Goal: Use online tool/utility: Use online tool/utility

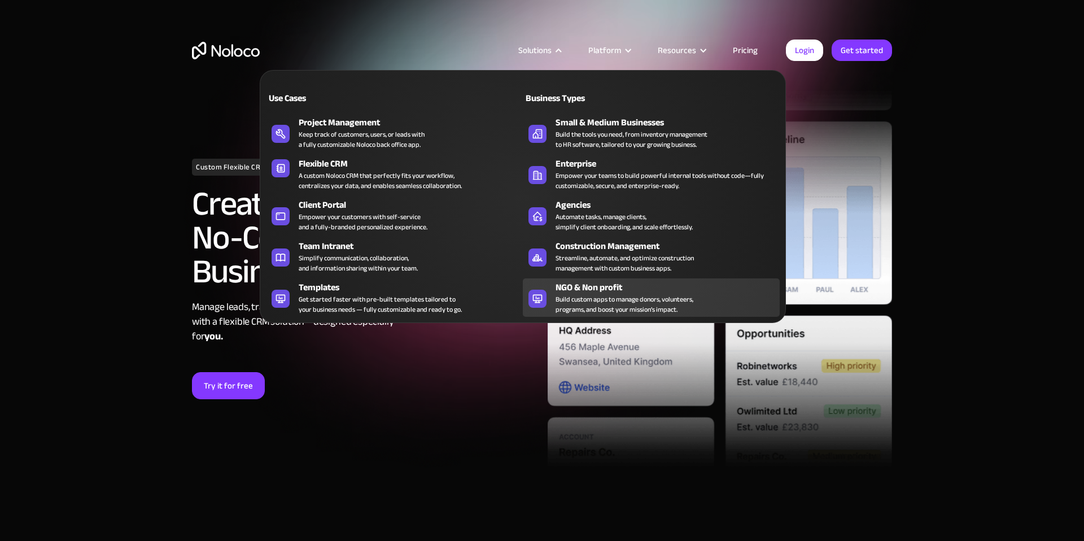
click at [629, 300] on div "Build custom apps to manage donors, volunteers, programs, and boost your missio…" at bounding box center [625, 304] width 138 height 20
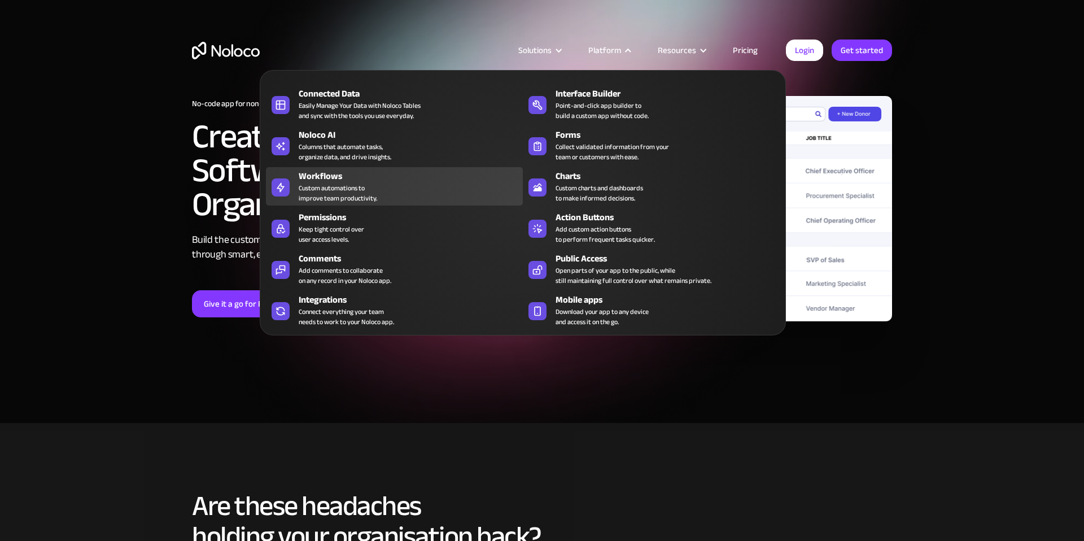
click at [381, 185] on div "Workflows Custom automations to improve team productivity." at bounding box center [408, 186] width 219 height 34
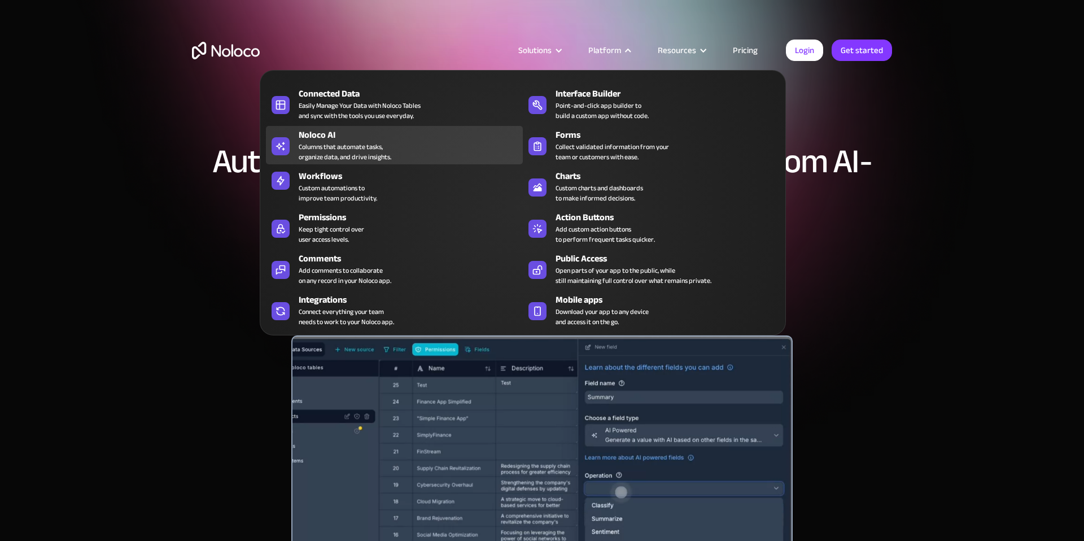
click at [335, 155] on div "Columns that automate tasks, organize data, and drive insights." at bounding box center [345, 152] width 93 height 20
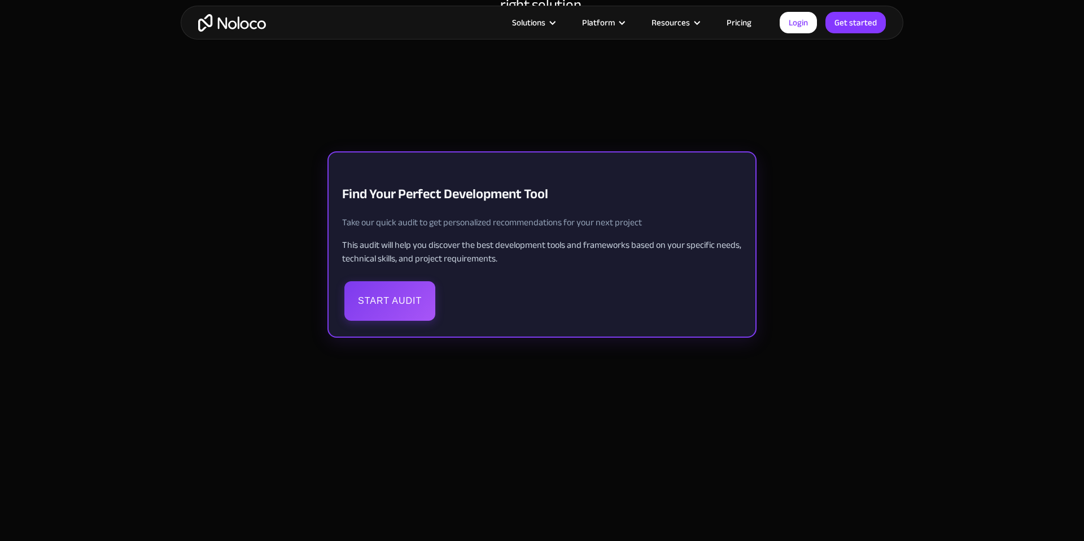
scroll to position [247, 0]
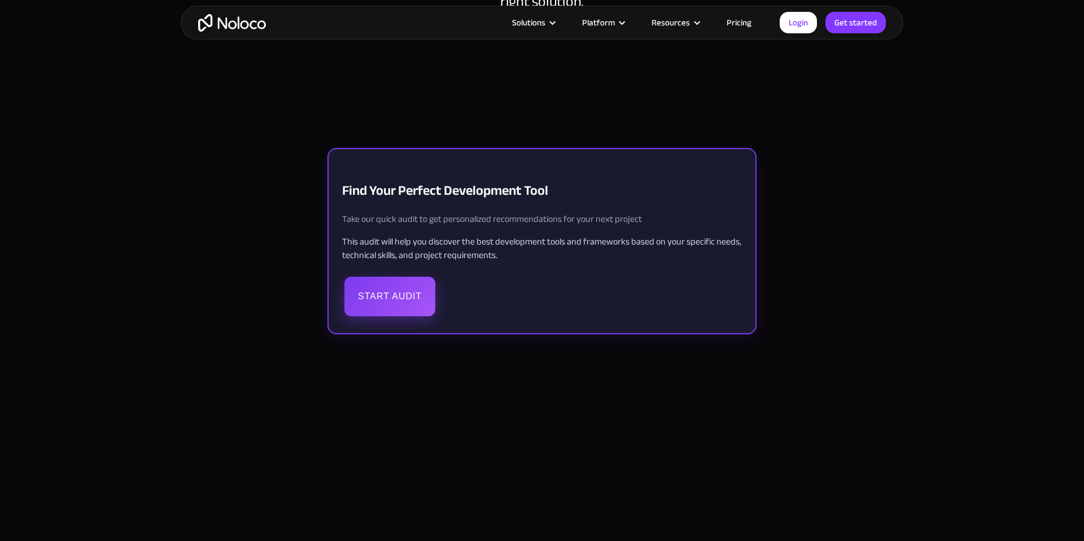
click at [398, 307] on button "Start Audit" at bounding box center [390, 297] width 91 height 40
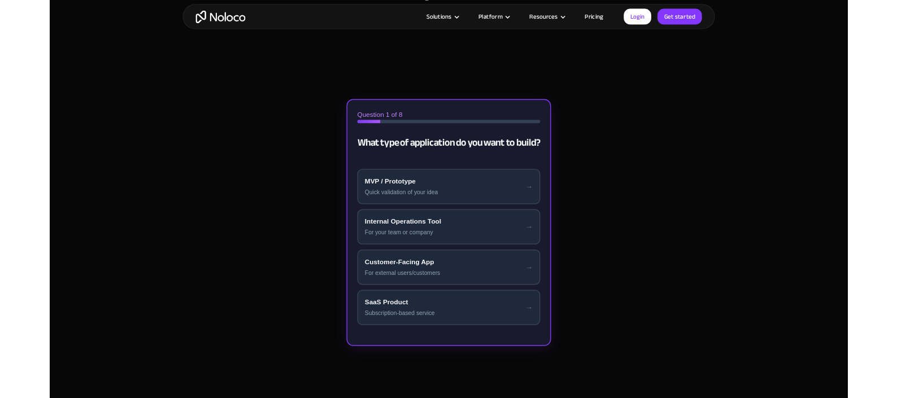
scroll to position [257, 0]
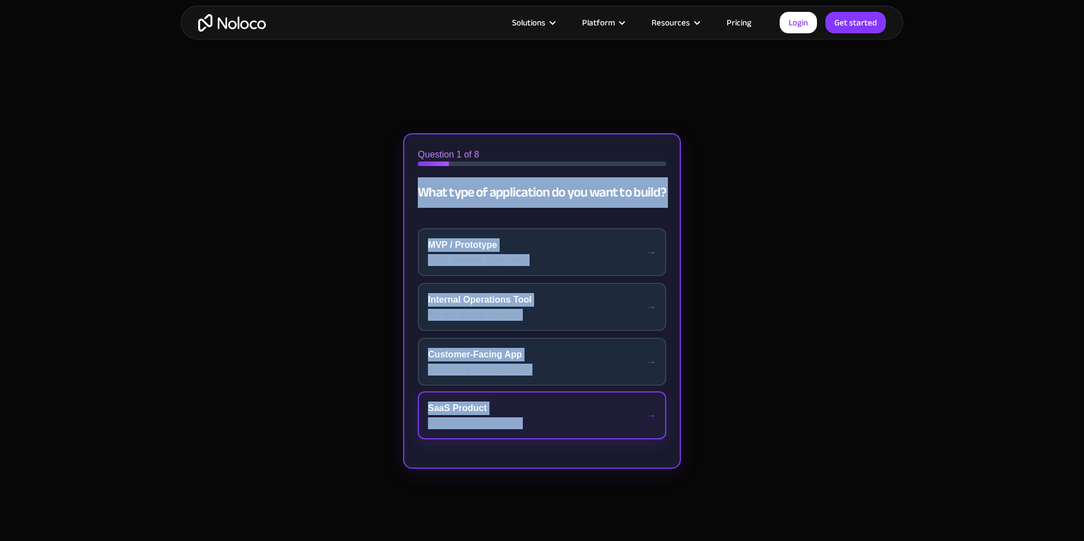
drag, startPoint x: 419, startPoint y: 190, endPoint x: 585, endPoint y: 431, distance: 292.4
click at [585, 431] on div "← Back Question 1 of 8 What type of application do you want to build? MVP / Pro…" at bounding box center [542, 301] width 278 height 336
copy div "What type of application do you want to build? MVP / Prototype Quick validation…"
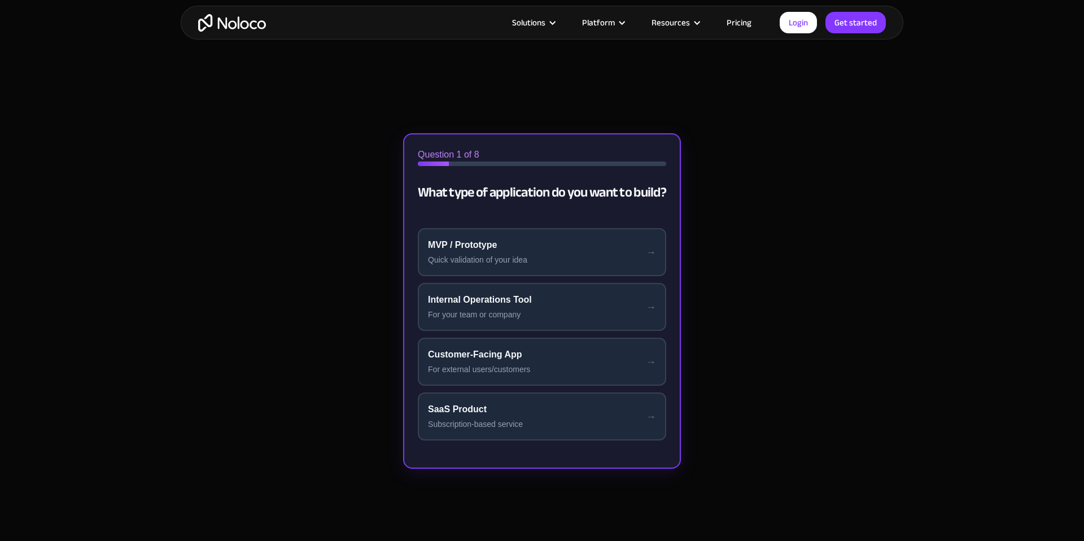
click at [801, 250] on div "Development Tool Audit Find Your Perfect Development Tool Take our quick audit …" at bounding box center [542, 314] width 1084 height 555
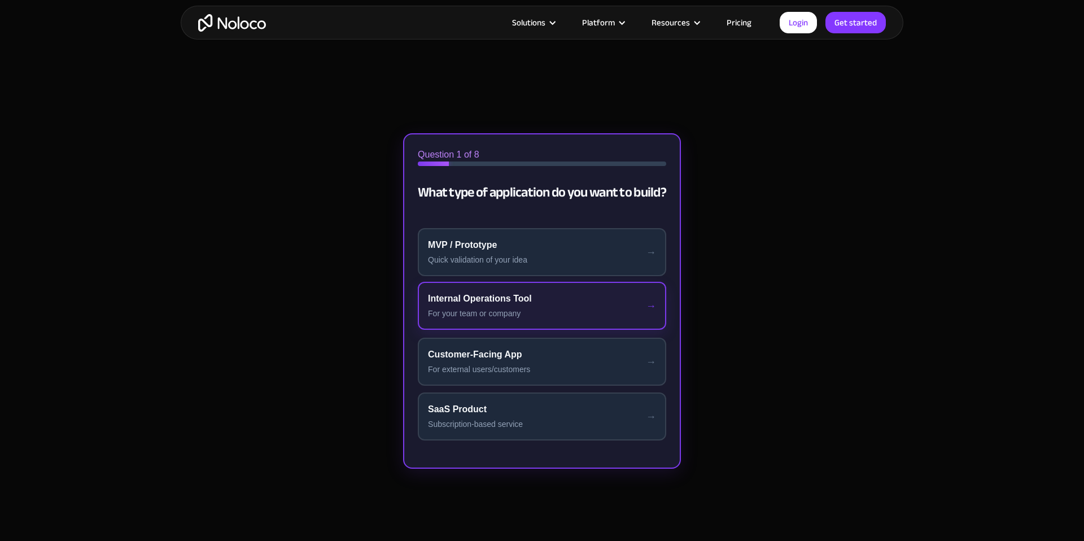
click at [520, 315] on div "For your team or company" at bounding box center [542, 314] width 228 height 12
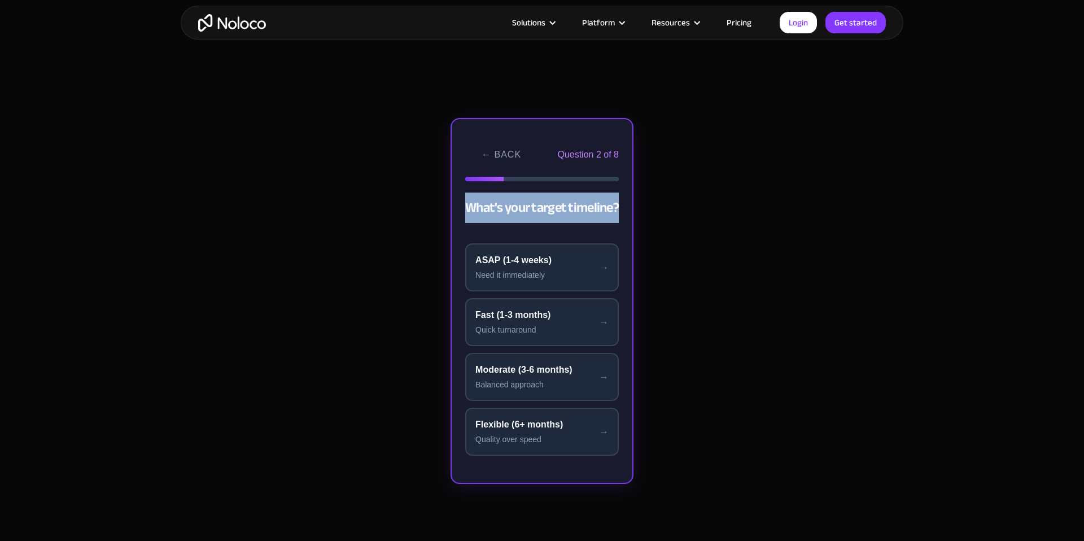
drag, startPoint x: 467, startPoint y: 207, endPoint x: 647, endPoint y: 210, distance: 180.2
click at [647, 210] on div "Find Your Perfect Development Tool Take our quick audit to get personalized rec…" at bounding box center [542, 307] width 452 height 541
copy h2 "What's your target timeline?"
drag, startPoint x: 476, startPoint y: 262, endPoint x: 563, endPoint y: 258, distance: 87.0
click at [563, 258] on div "ASAP (1-4 weeks)" at bounding box center [542, 259] width 133 height 14
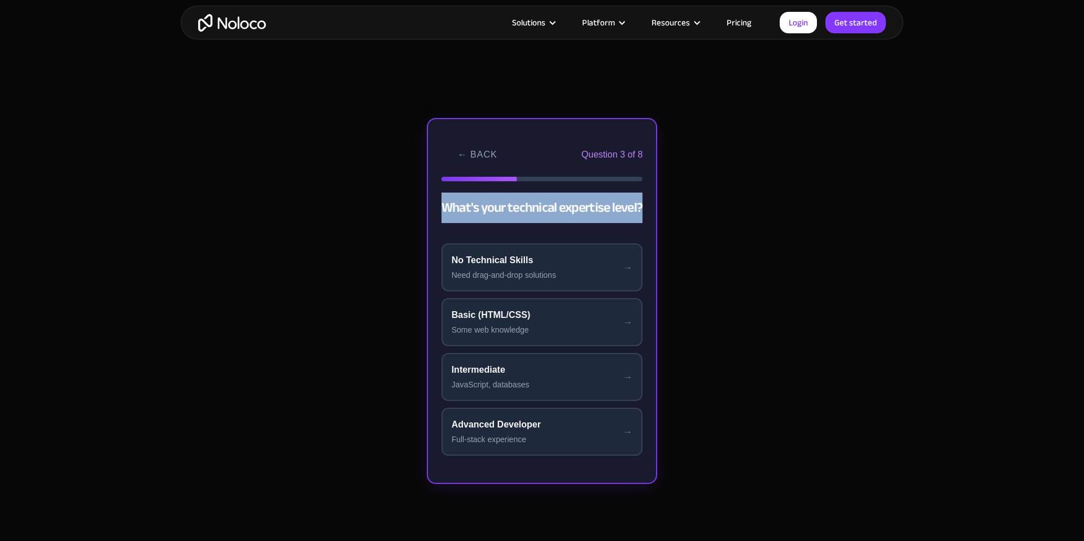
drag, startPoint x: 443, startPoint y: 209, endPoint x: 651, endPoint y: 207, distance: 207.9
click at [651, 207] on div "← Back Question 3 of 8 What's your technical expertise level?" at bounding box center [542, 175] width 229 height 113
copy h2 "What's your technical expertise level?"
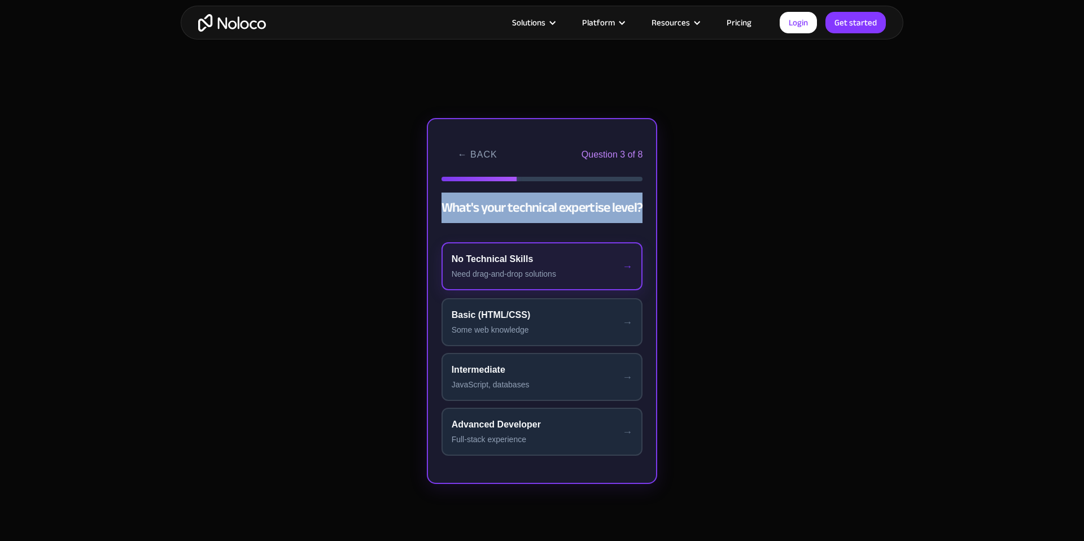
click at [549, 266] on button "No Technical Skills Need drag-and-drop solutions" at bounding box center [543, 266] width 202 height 48
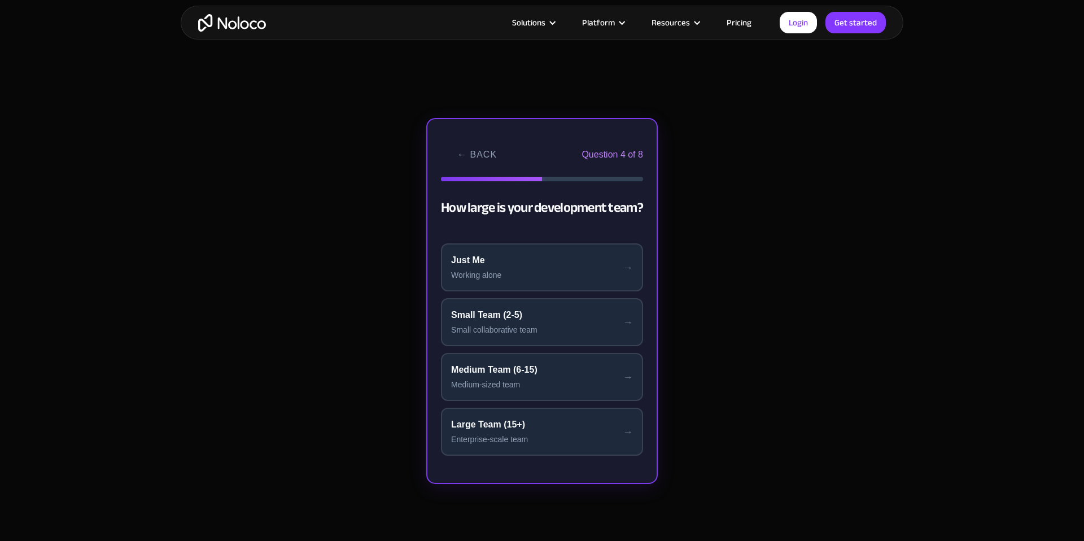
click at [520, 205] on h2 "How large is your development team?" at bounding box center [542, 208] width 202 height 31
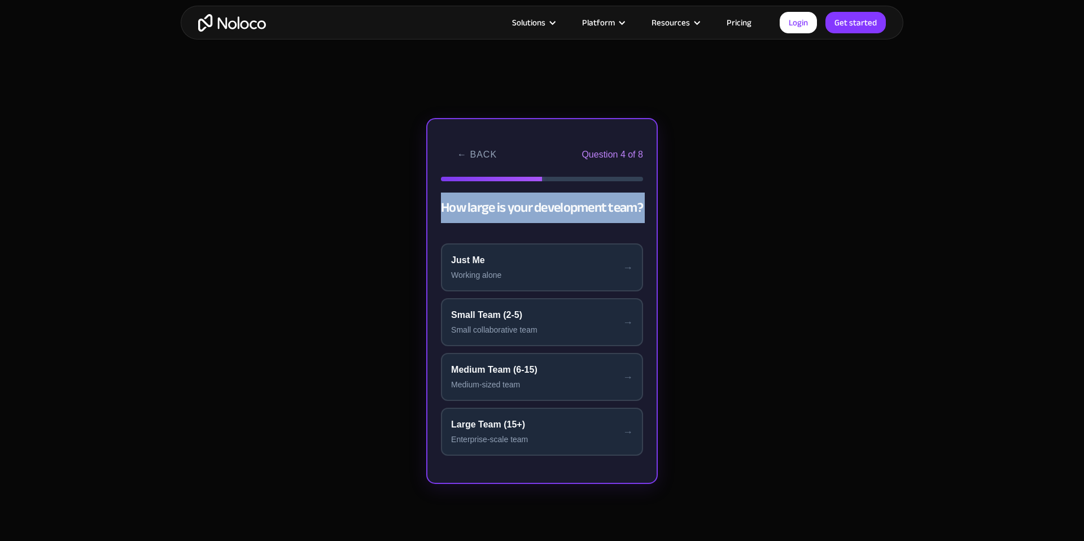
click at [520, 205] on h2 "How large is your development team?" at bounding box center [542, 208] width 202 height 31
copy div "How large is your development team?"
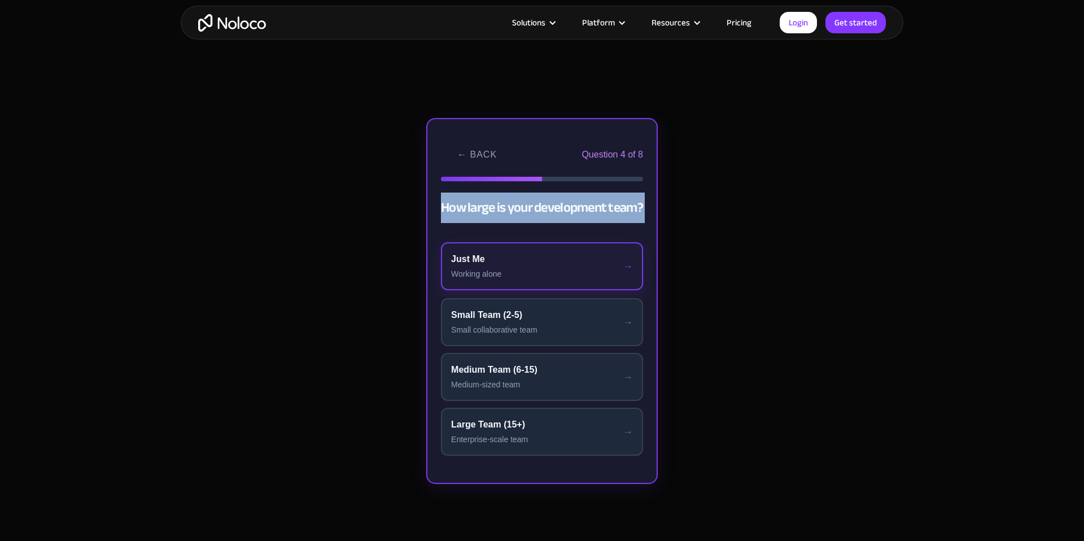
click at [563, 270] on div "Working alone" at bounding box center [542, 274] width 182 height 12
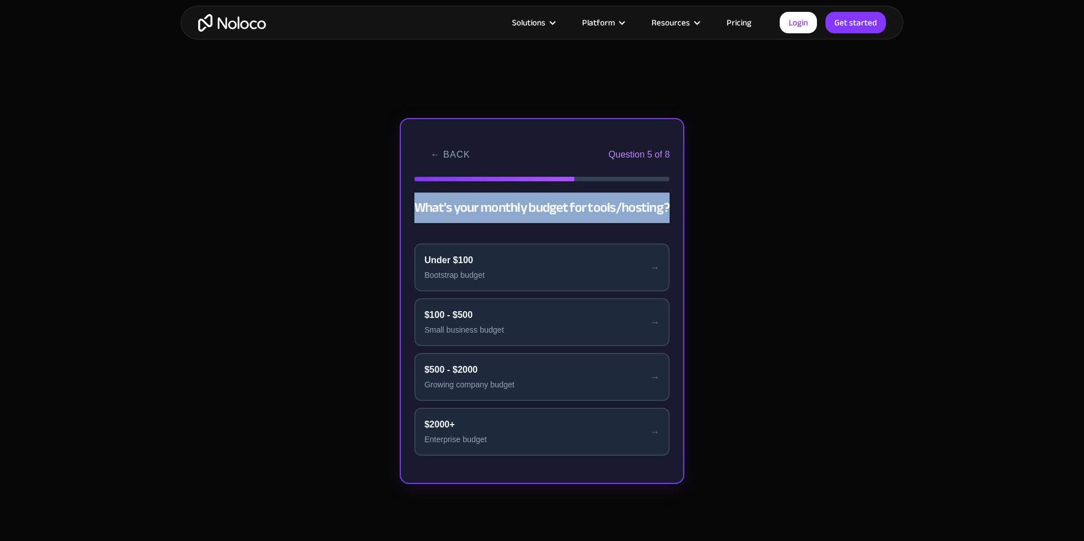
click at [528, 204] on h2 "What's your monthly budget for tools/hosting?" at bounding box center [543, 208] width 256 height 31
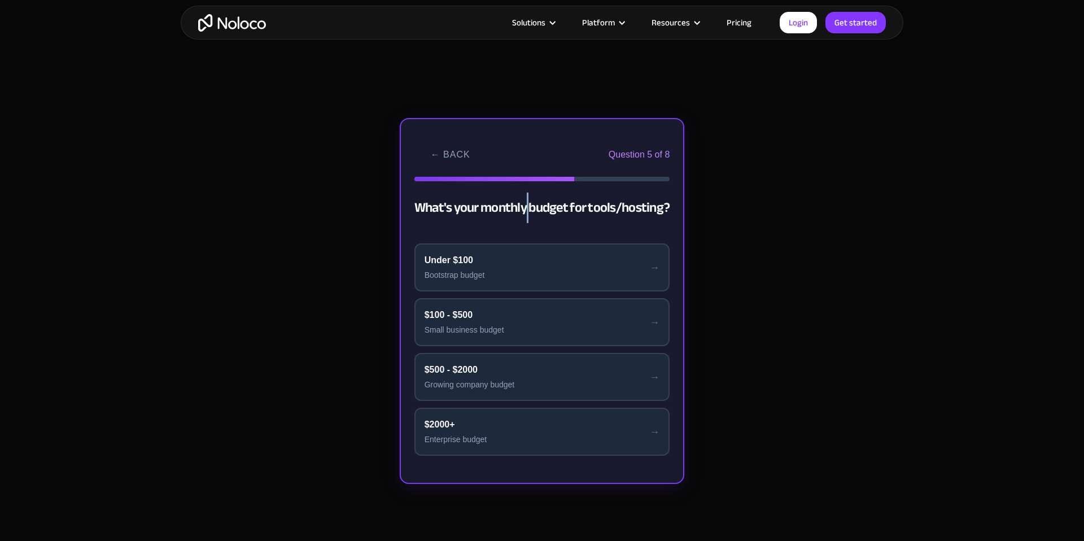
click at [528, 204] on h2 "What's your monthly budget for tools/hosting?" at bounding box center [543, 208] width 256 height 31
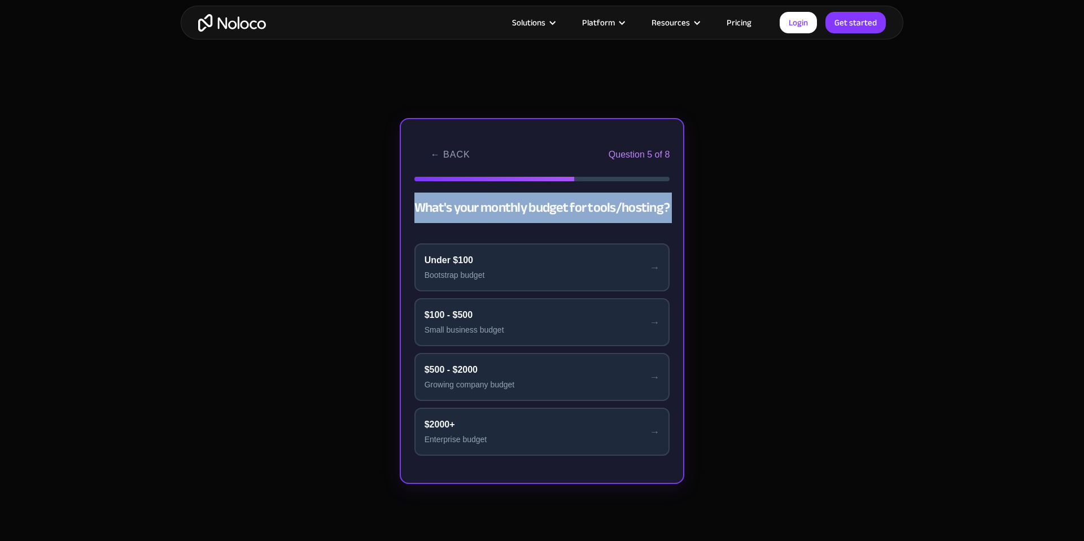
click at [528, 204] on h2 "What's your monthly budget for tools/hosting?" at bounding box center [543, 208] width 256 height 31
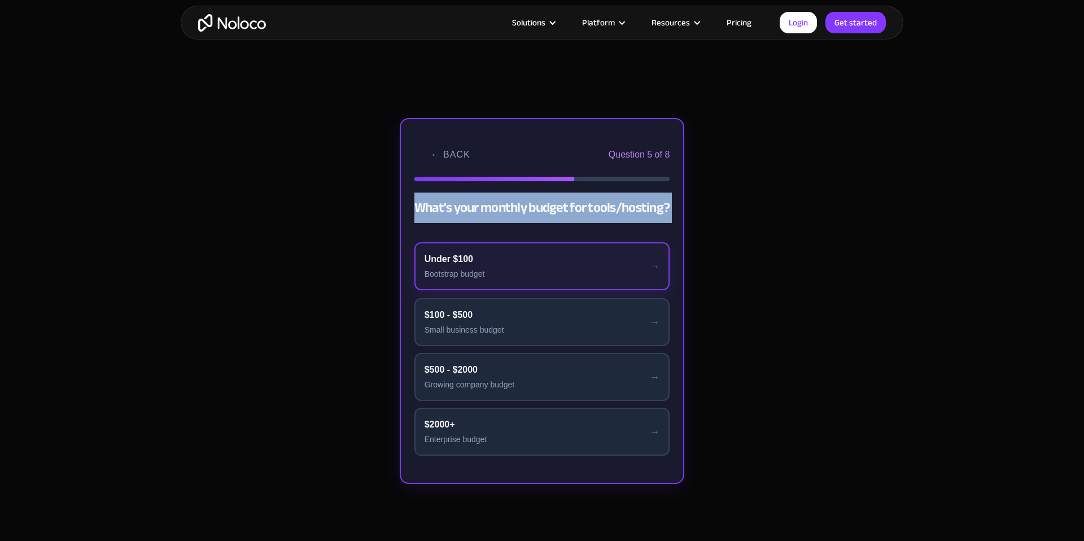
click at [562, 252] on div "Under $100" at bounding box center [543, 259] width 236 height 14
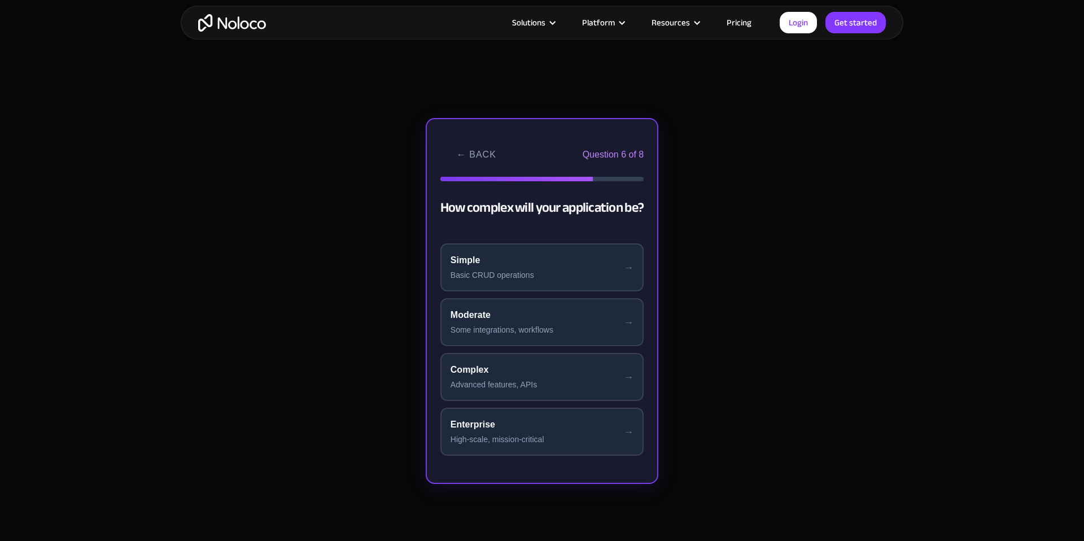
click at [530, 197] on h2 "How complex will your application be?" at bounding box center [542, 208] width 203 height 31
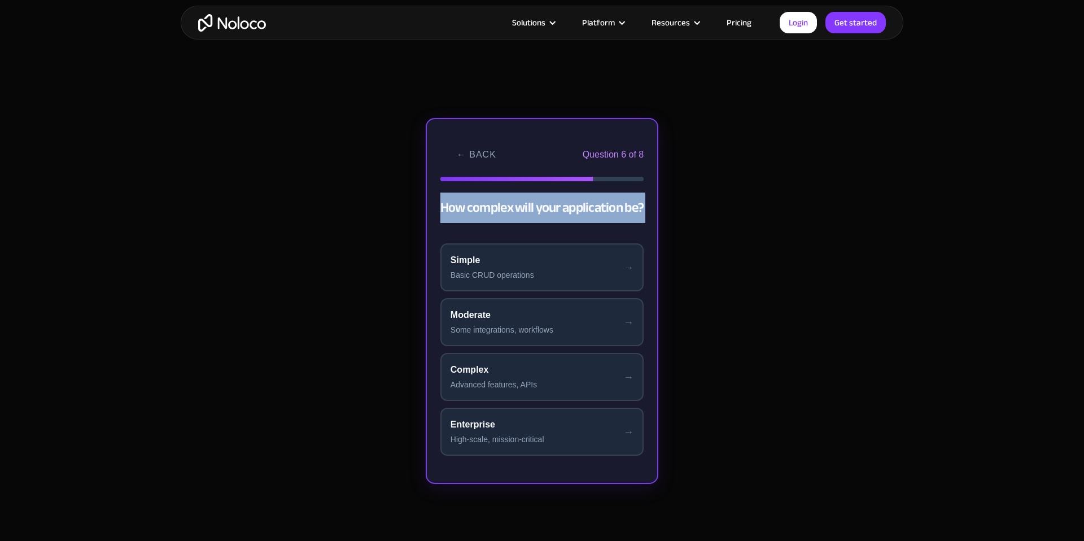
click at [530, 197] on h2 "How complex will your application be?" at bounding box center [542, 208] width 203 height 31
copy div "How complex will your application be?"
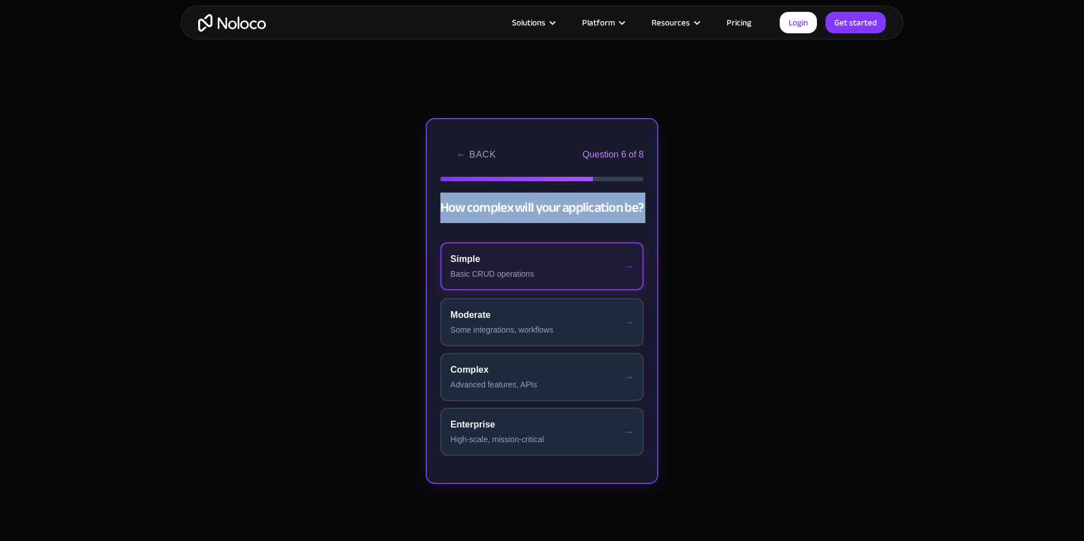
click at [568, 260] on div "Simple" at bounding box center [542, 259] width 183 height 14
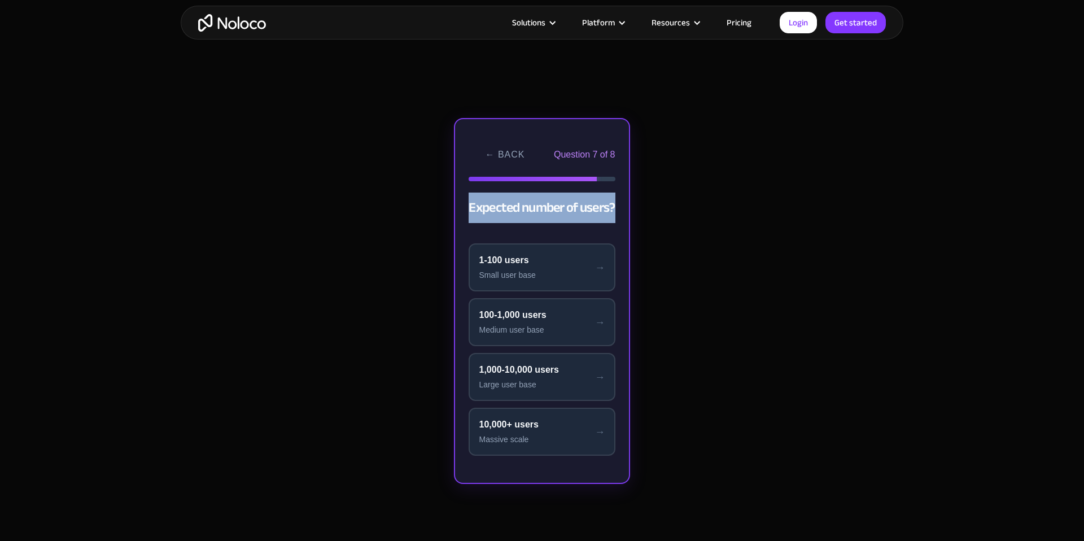
copy div "How complex will your application be?"
click at [511, 288] on button "1-100 users Small user base" at bounding box center [542, 266] width 146 height 48
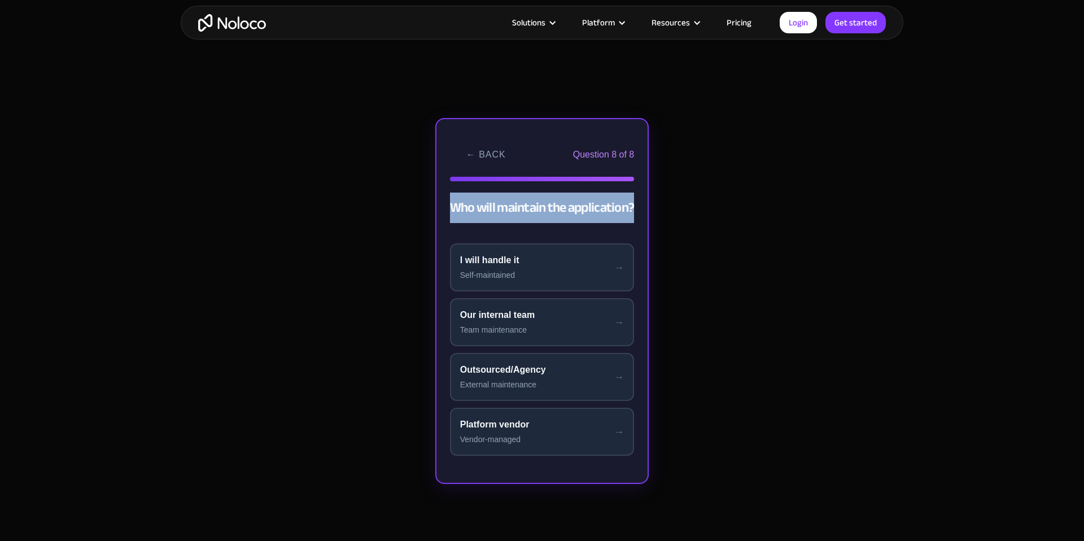
copy div "How complex will your application be?"
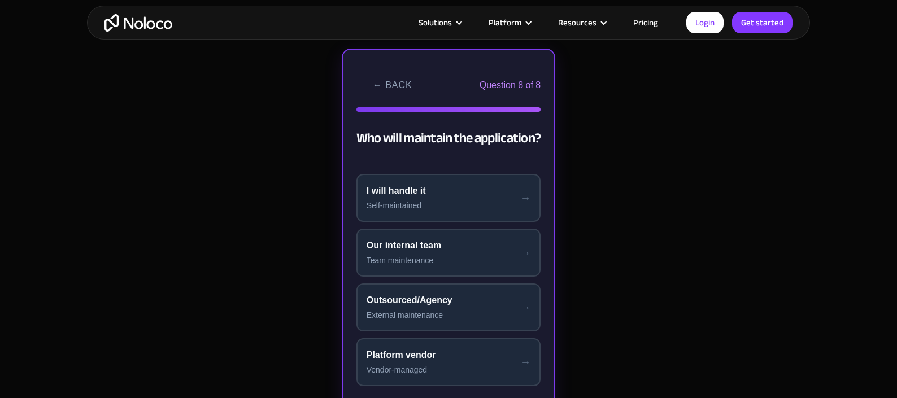
click at [349, 24] on article "Solutions Use Cases Business Types Project Management Keep track of customers, …" at bounding box center [429, 22] width 514 height 15
click at [392, 82] on button "← Back" at bounding box center [393, 86] width 68 height 40
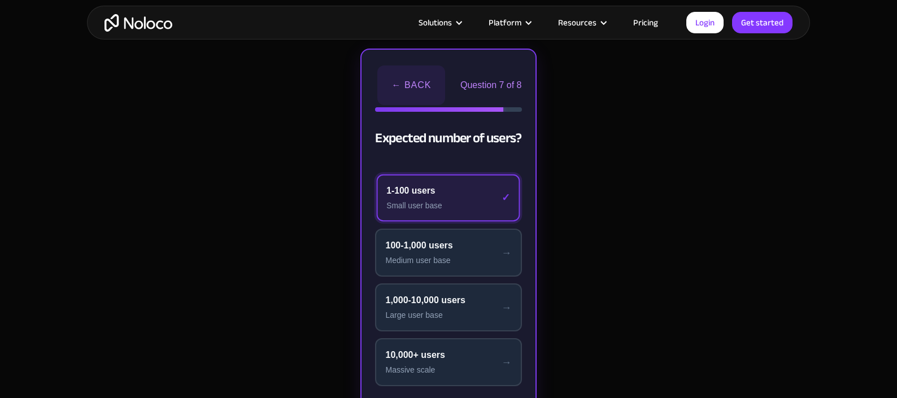
click at [392, 82] on button "← Back" at bounding box center [411, 86] width 68 height 40
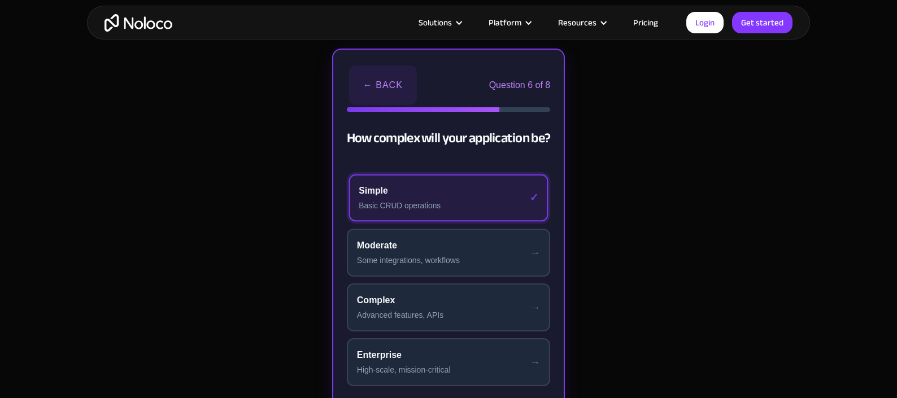
click at [392, 82] on button "← Back" at bounding box center [383, 86] width 68 height 40
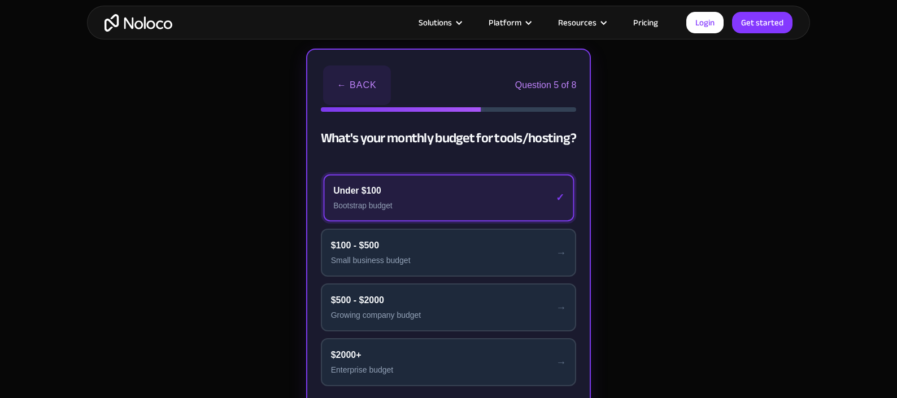
click at [392, 82] on div "← Back Question 5 of 8" at bounding box center [449, 85] width 256 height 44
click at [364, 88] on button "← Back" at bounding box center [357, 86] width 68 height 40
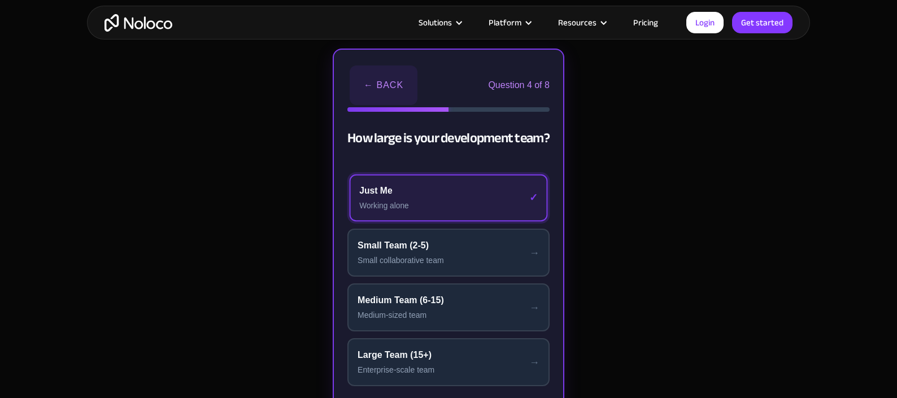
click at [364, 88] on button "← Back" at bounding box center [384, 86] width 68 height 40
click at [382, 85] on button "← Back" at bounding box center [384, 86] width 68 height 40
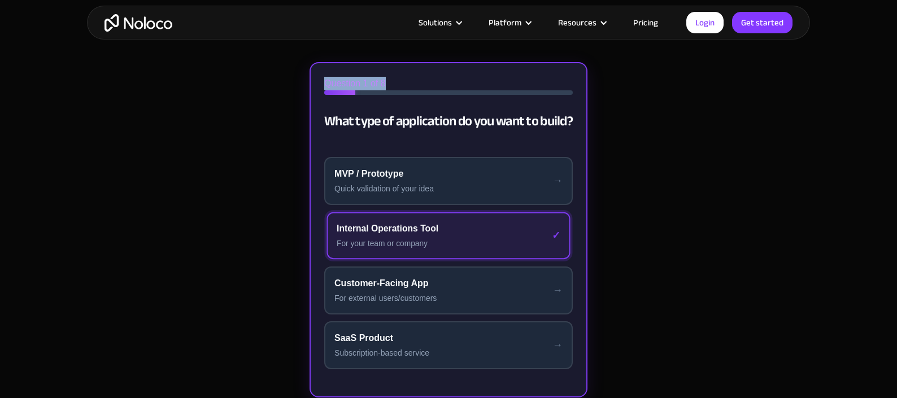
click at [382, 85] on span "Question 1 of 8" at bounding box center [355, 84] width 62 height 14
click at [381, 85] on span "Question 1 of 8" at bounding box center [355, 84] width 62 height 14
click at [346, 130] on h2 "What type of application do you want to build?" at bounding box center [448, 121] width 249 height 31
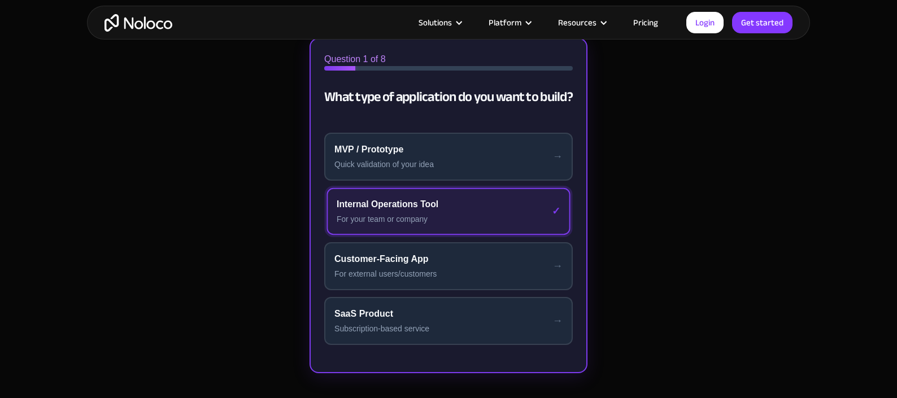
scroll to position [273, 0]
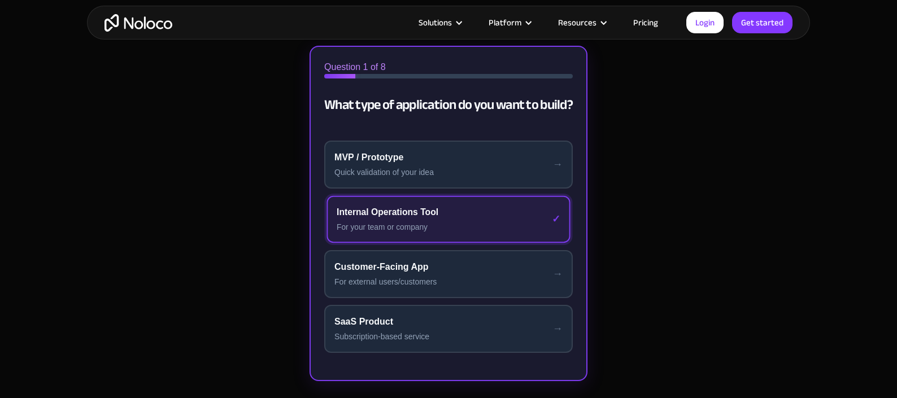
click at [282, 194] on div "Find Your Perfect Development Tool Take our quick audit to get personalized rec…" at bounding box center [449, 220] width 452 height 398
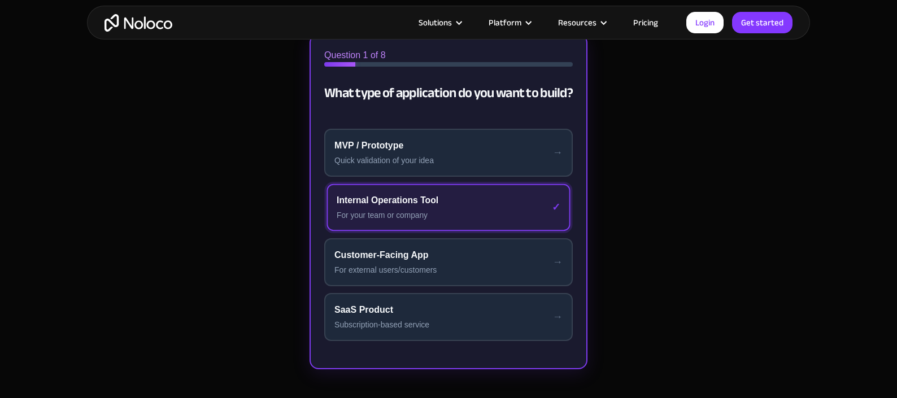
scroll to position [282, 0]
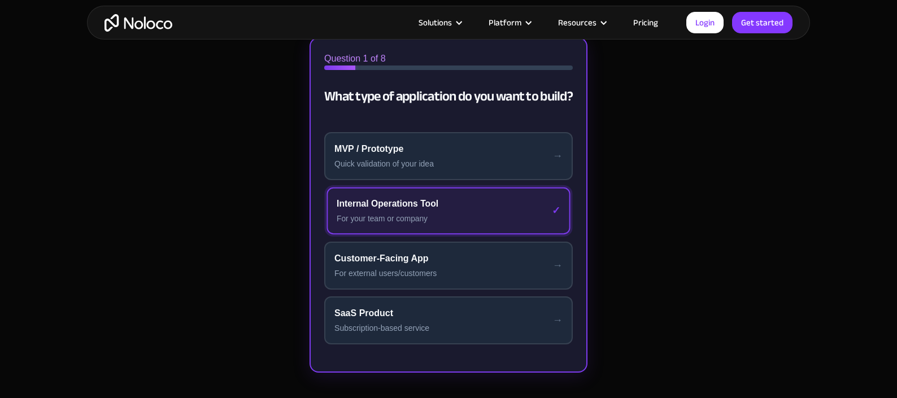
click at [398, 206] on div "Internal Operations Tool" at bounding box center [449, 204] width 224 height 14
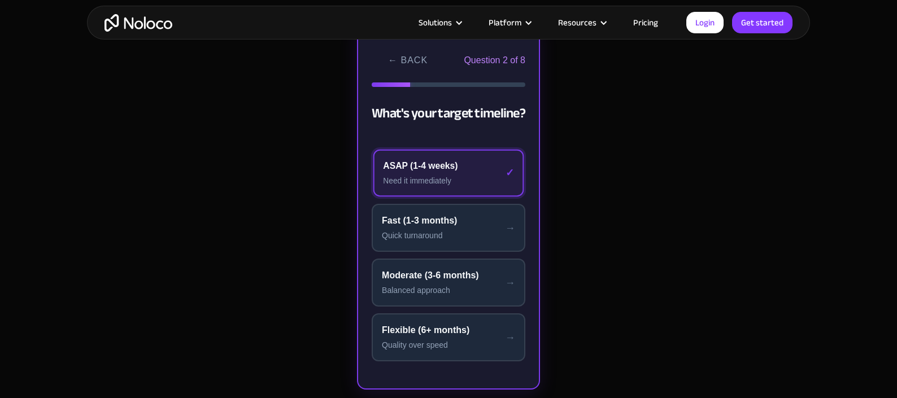
click at [433, 173] on button "ASAP (1-4 weeks) Need it immediately" at bounding box center [448, 173] width 150 height 47
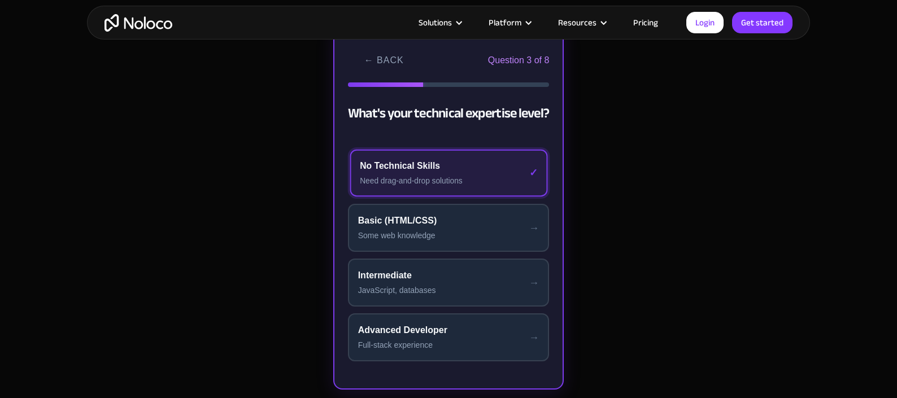
click at [446, 171] on div "No Technical Skills" at bounding box center [448, 166] width 177 height 14
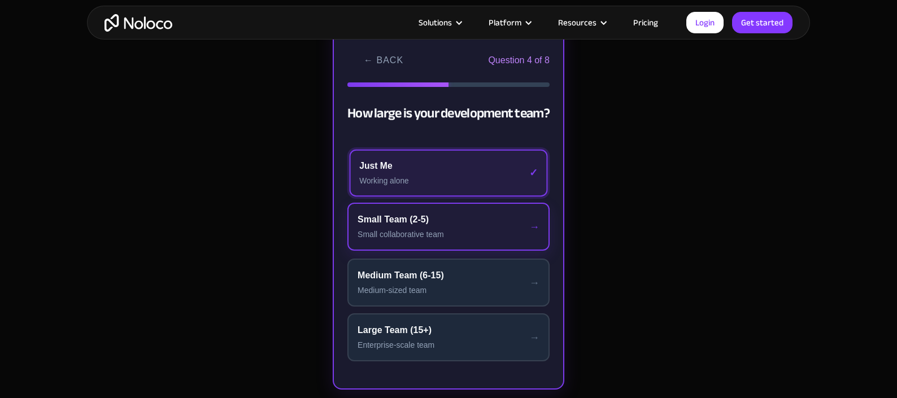
click at [437, 230] on div "Small collaborative team" at bounding box center [449, 235] width 182 height 12
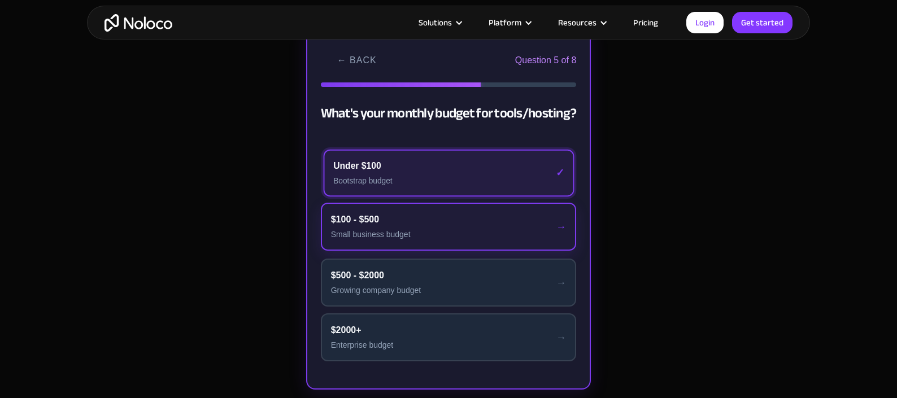
click at [427, 223] on div "$100 - $500" at bounding box center [449, 220] width 236 height 14
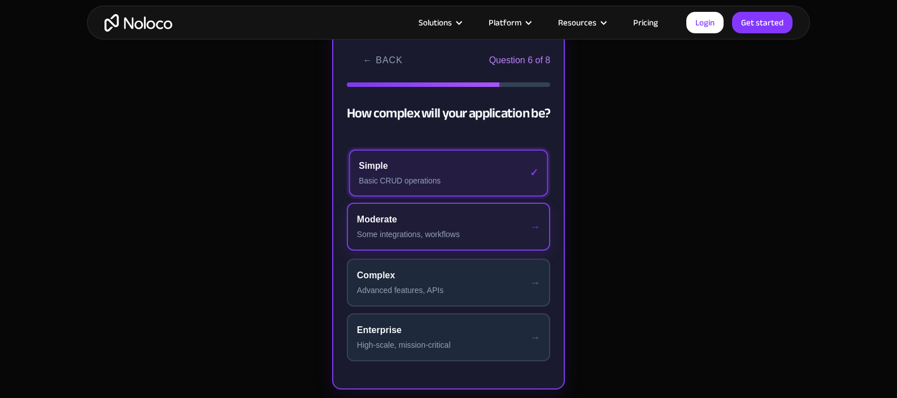
click at [424, 224] on div "Moderate" at bounding box center [448, 220] width 183 height 14
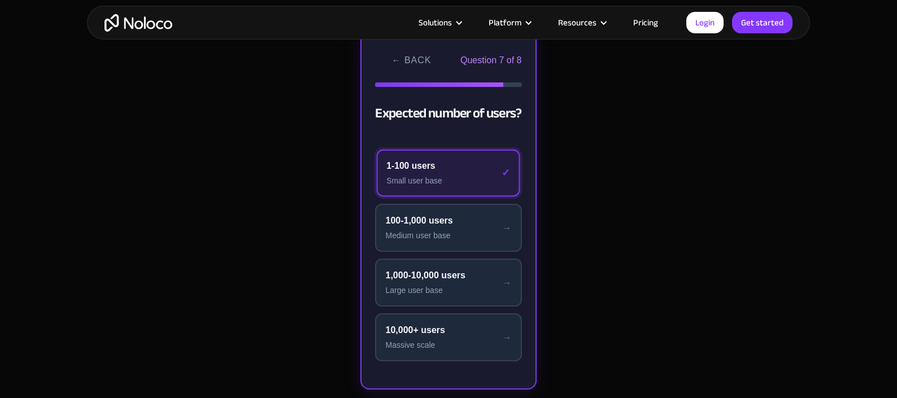
click at [426, 177] on div "Small user base" at bounding box center [449, 181] width 124 height 12
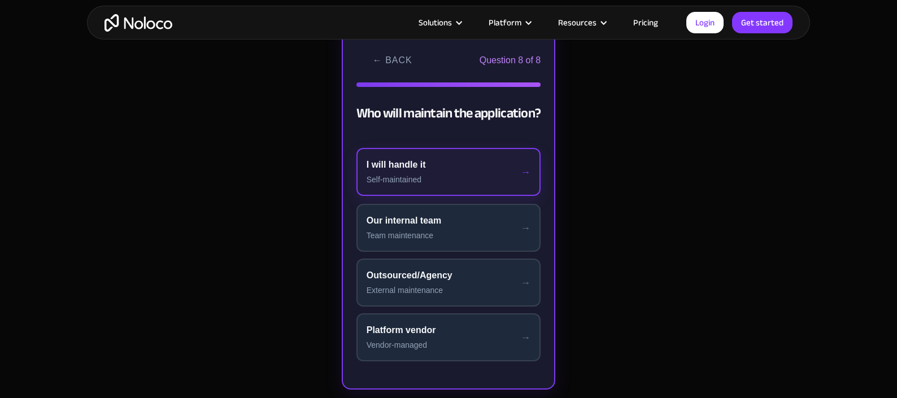
click at [420, 172] on button "I will handle it Self-maintained" at bounding box center [448, 172] width 185 height 48
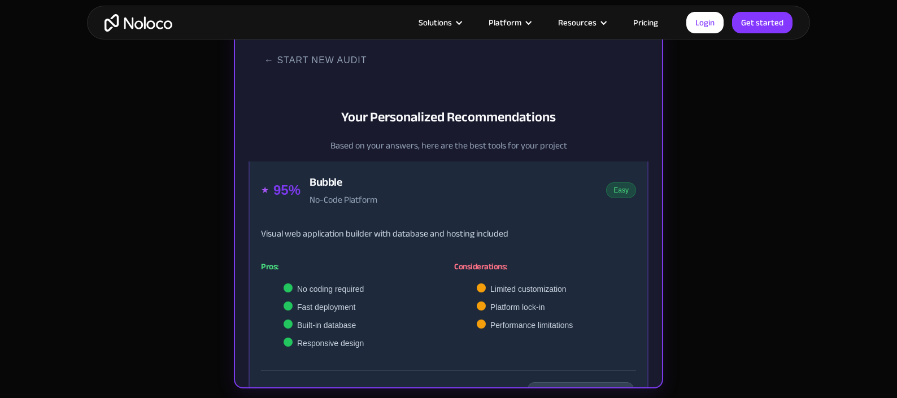
scroll to position [143, 0]
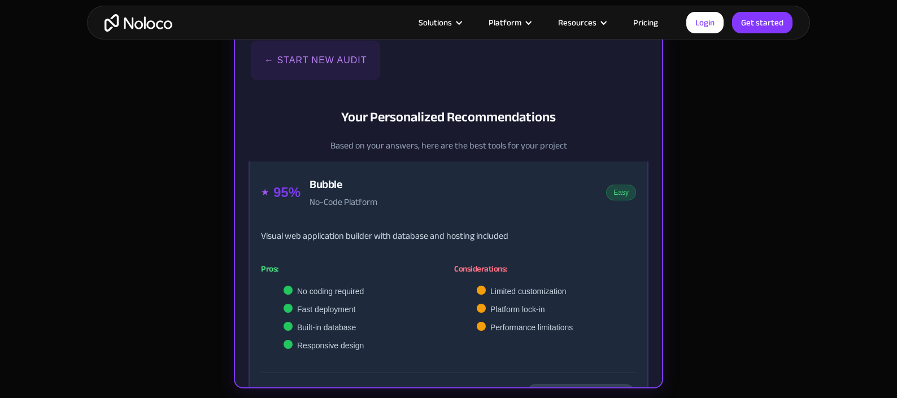
click at [298, 60] on button "← Start New Audit" at bounding box center [315, 61] width 129 height 40
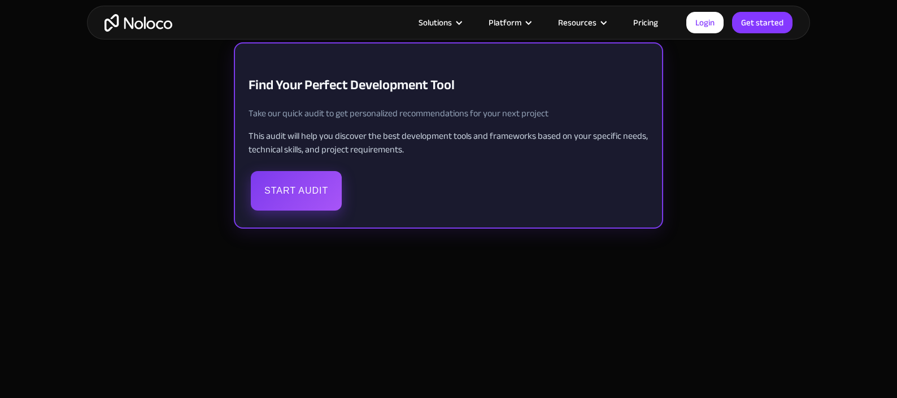
click at [303, 183] on button "Start Audit" at bounding box center [296, 191] width 91 height 40
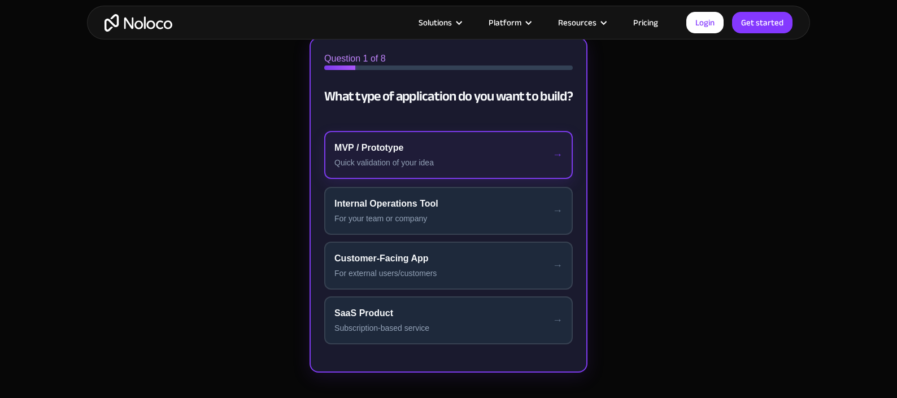
click at [371, 159] on div "Quick validation of your idea" at bounding box center [448, 163] width 228 height 12
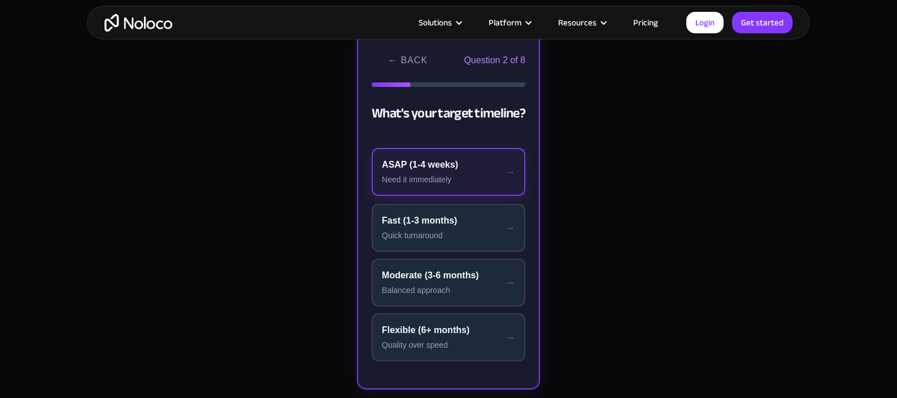
click at [425, 172] on button "ASAP (1-4 weeks) Need it immediately" at bounding box center [449, 172] width 154 height 48
